Goal: Information Seeking & Learning: Learn about a topic

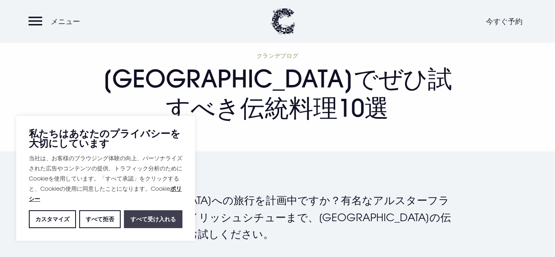
click at [147, 220] on font "すべて受け入れる" at bounding box center [152, 218] width 45 height 7
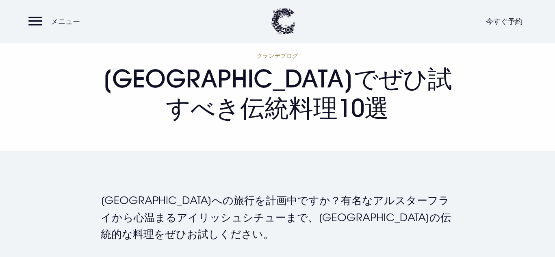
checkbox input "true"
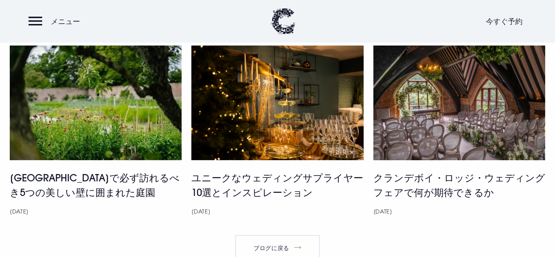
scroll to position [2920, 0]
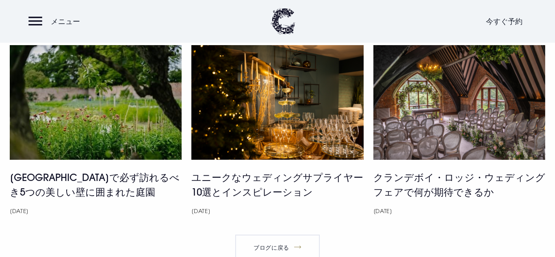
click at [30, 143] on img at bounding box center [96, 102] width 172 height 115
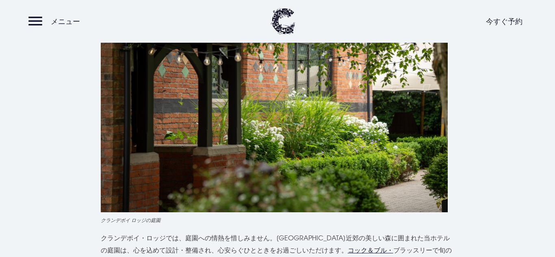
scroll to position [2215, 0]
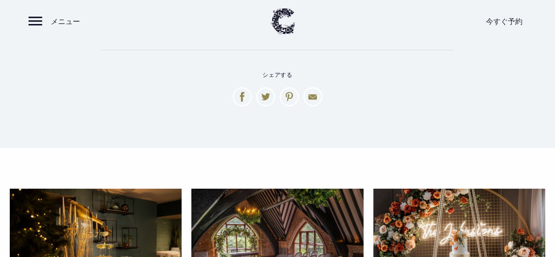
click at [47, 188] on img at bounding box center [96, 245] width 172 height 115
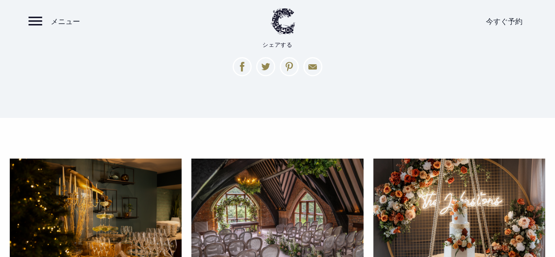
scroll to position [2473, 0]
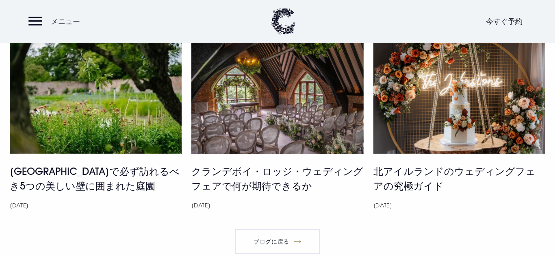
scroll to position [3929, 0]
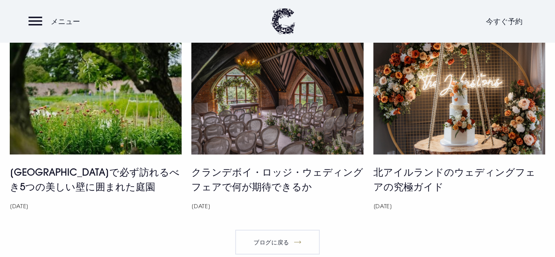
click at [296, 110] on img at bounding box center [277, 97] width 172 height 115
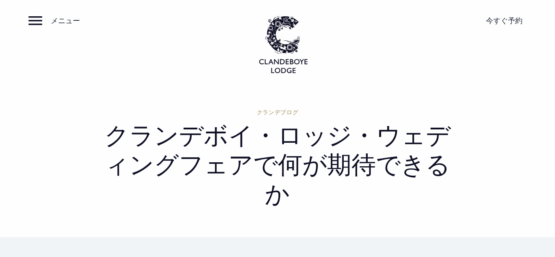
click at [353, 95] on section "クランデブログ クランデボイ・ロッジ・ウェディングフェアで何が期待できるか" at bounding box center [277, 162] width 555 height 150
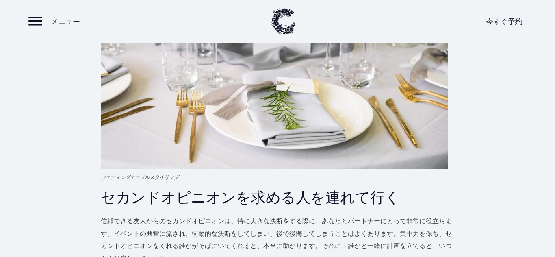
scroll to position [848, 0]
